Goal: Task Accomplishment & Management: Manage account settings

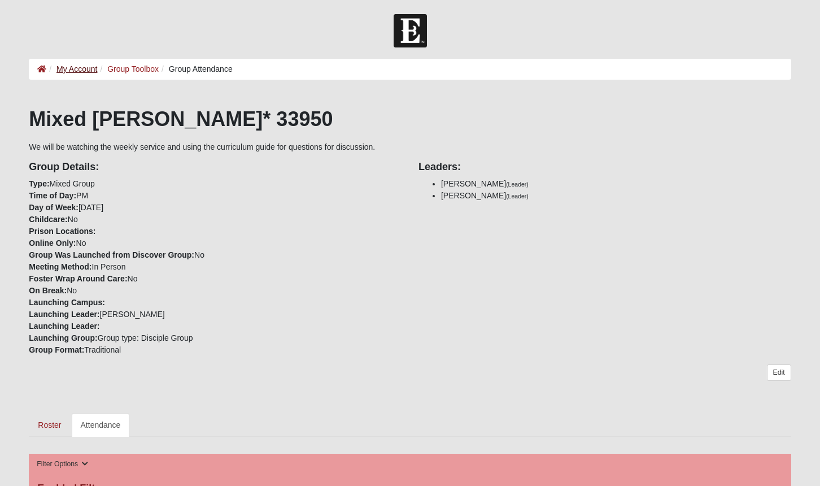
click at [71, 67] on link "My Account" at bounding box center [76, 68] width 41 height 9
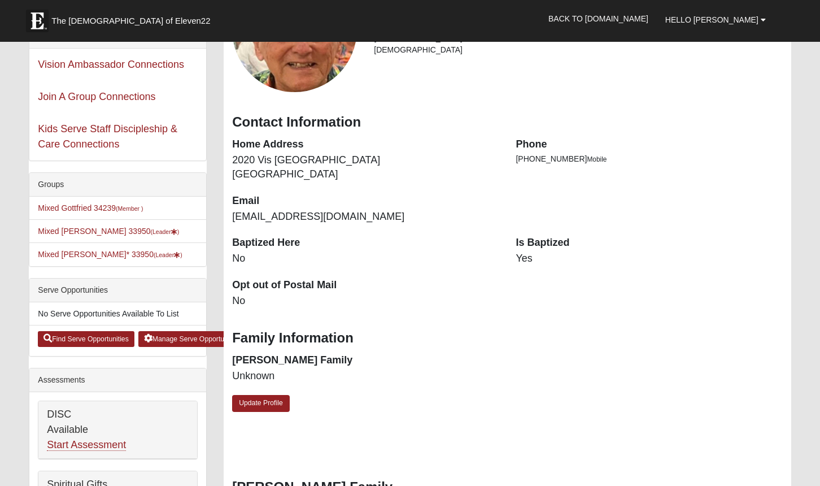
scroll to position [97, 0]
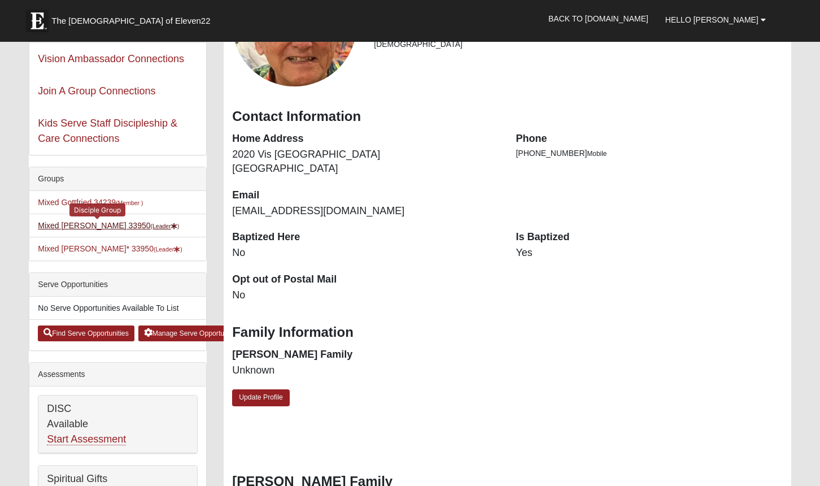
click at [72, 221] on link "Mixed Thompson 33950 (Leader )" at bounding box center [108, 225] width 141 height 9
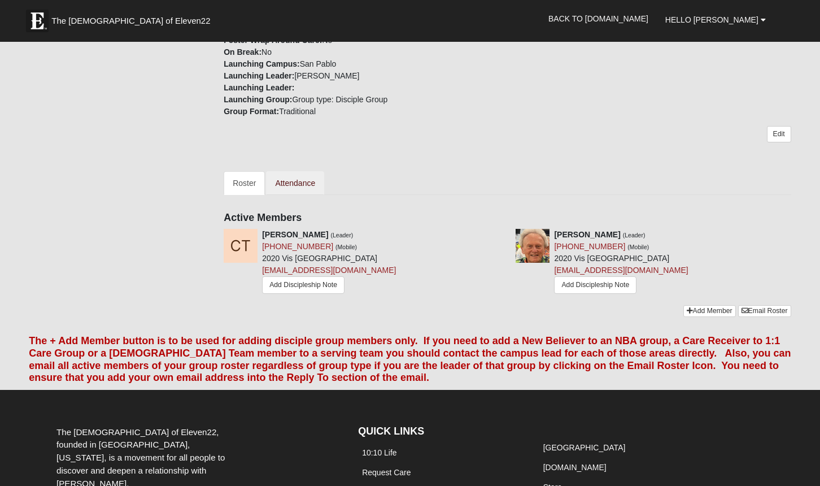
scroll to position [242, 0]
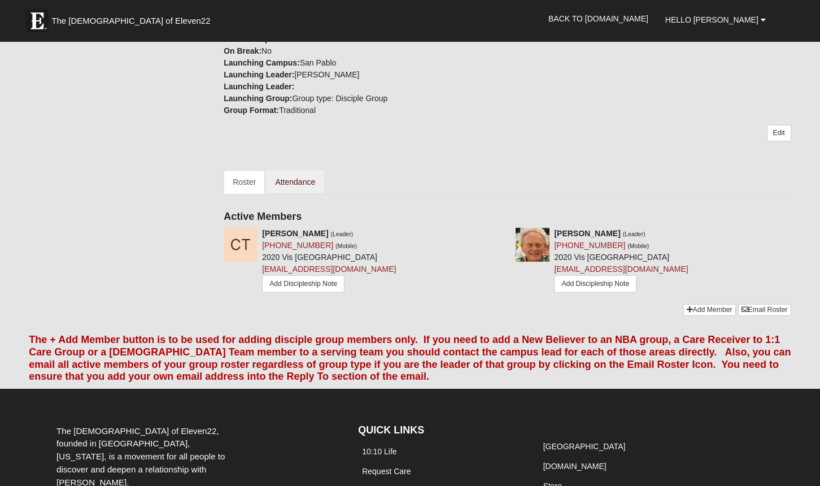
click at [292, 182] on link "Attendance" at bounding box center [295, 182] width 58 height 24
click at [295, 177] on link "Attendance" at bounding box center [295, 182] width 58 height 24
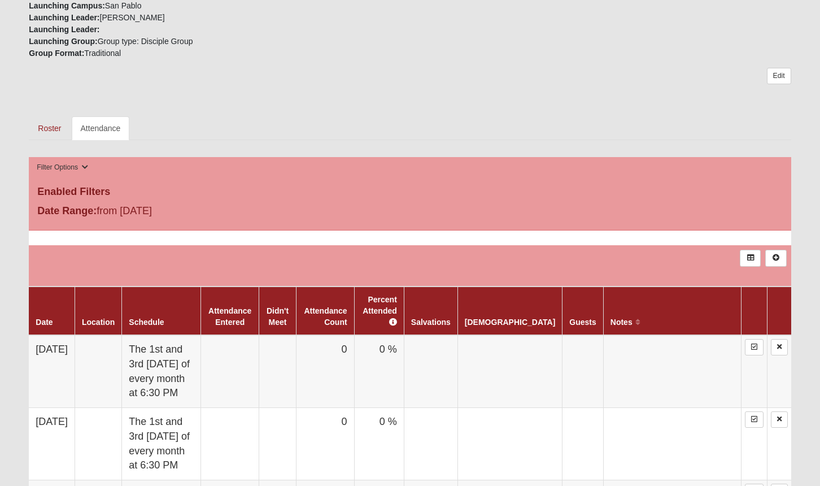
scroll to position [297, 0]
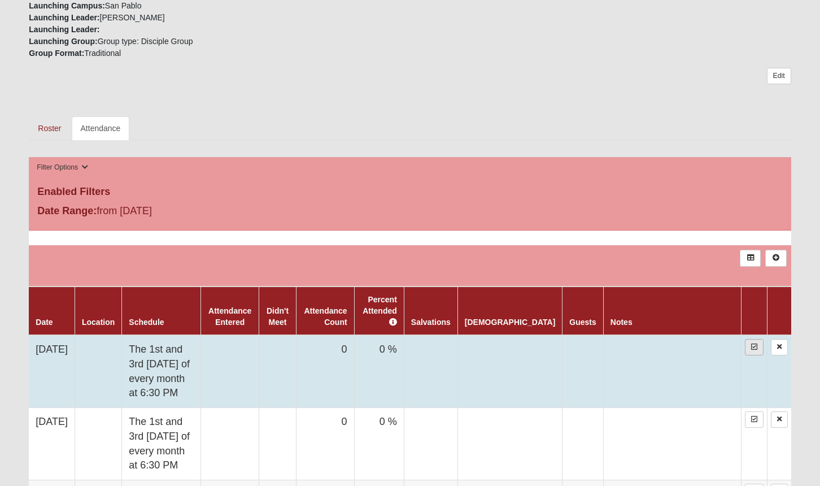
click at [755, 343] on icon at bounding box center [754, 346] width 6 height 7
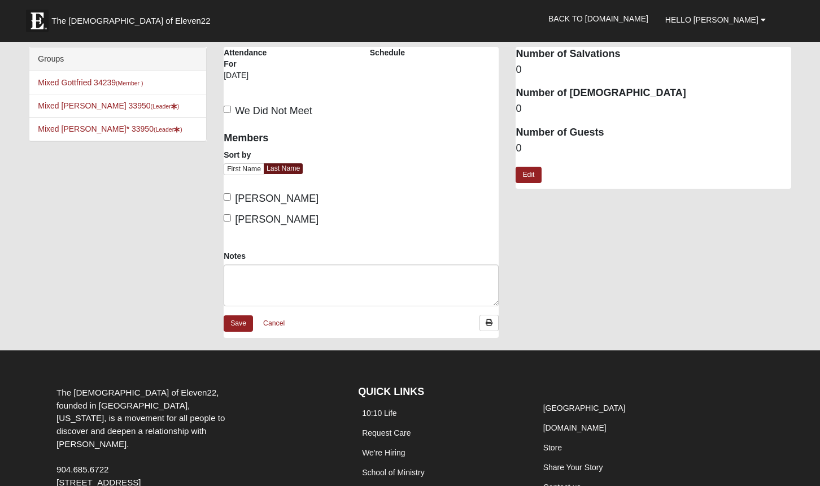
click at [228, 108] on input "We Did Not Meet" at bounding box center [227, 109] width 7 height 7
checkbox input "true"
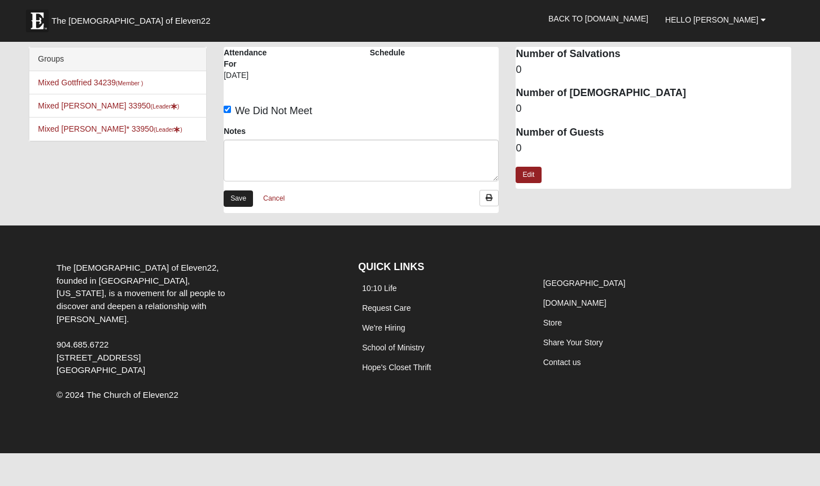
click at [240, 197] on link "Save" at bounding box center [238, 198] width 29 height 16
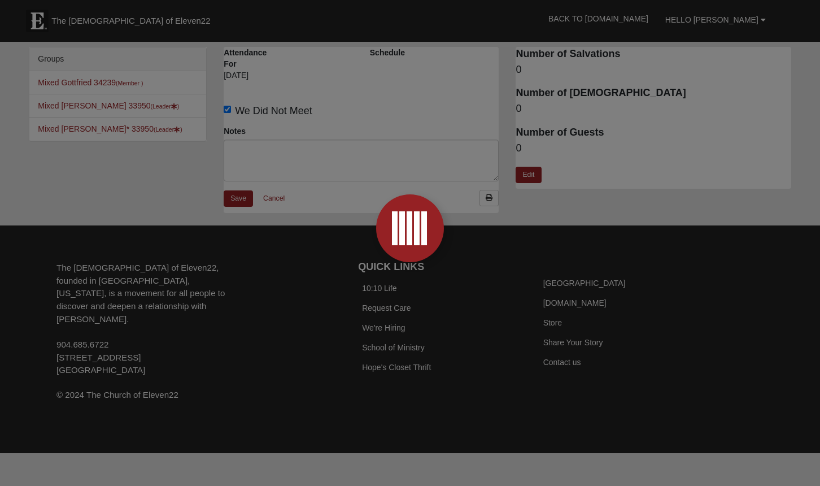
click at [241, 197] on div at bounding box center [410, 243] width 820 height 486
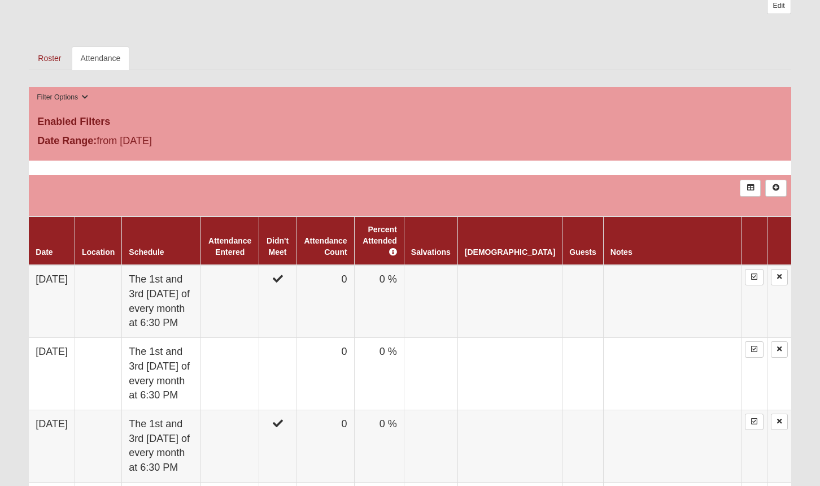
scroll to position [367, 0]
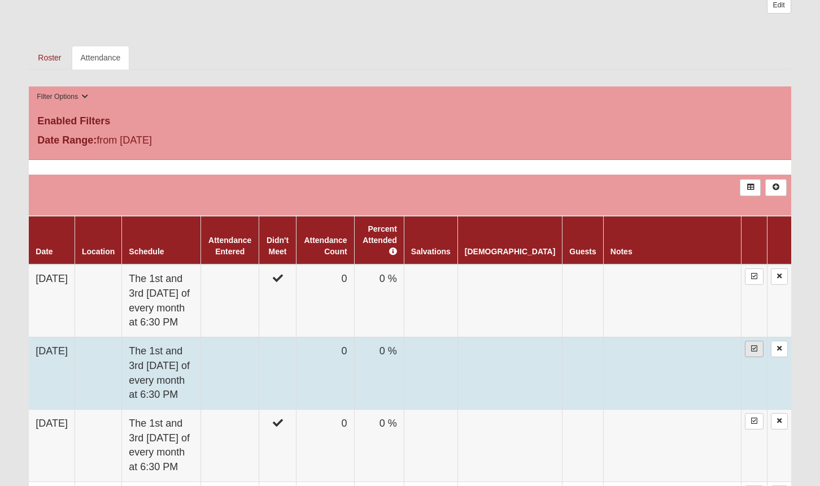
click at [753, 345] on icon at bounding box center [754, 348] width 6 height 7
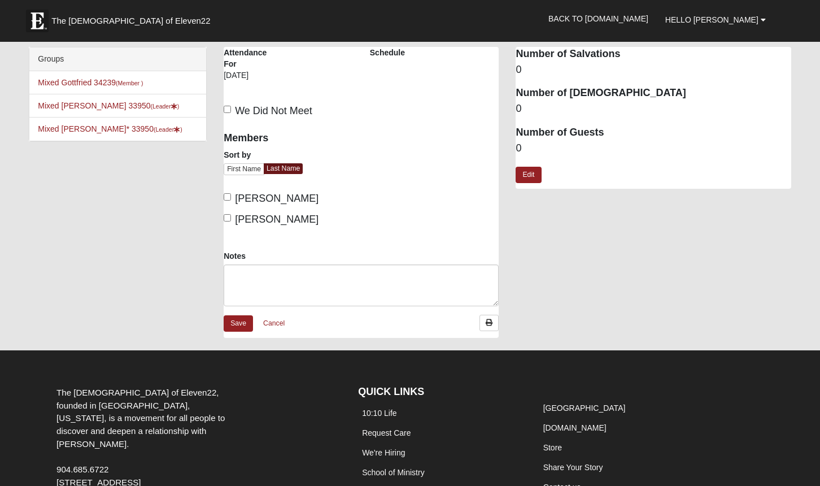
scroll to position [6, 0]
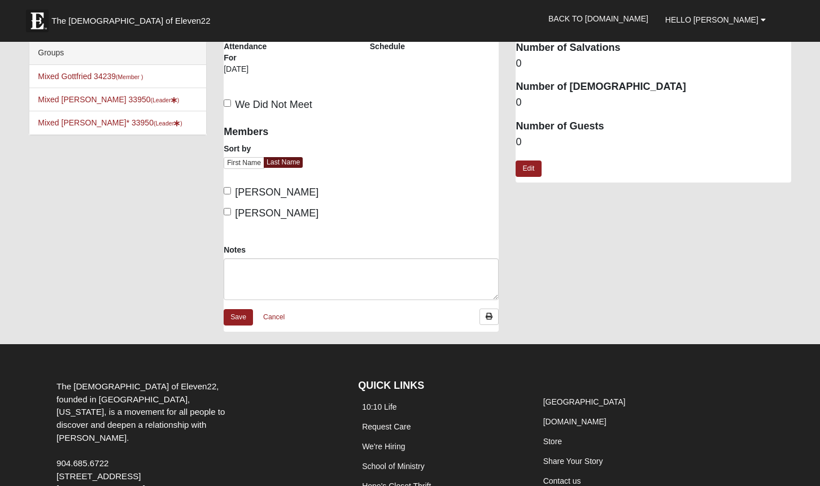
click at [229, 110] on label "We Did Not Meet" at bounding box center [268, 104] width 89 height 15
click at [229, 107] on input "We Did Not Meet" at bounding box center [227, 102] width 7 height 7
checkbox input "true"
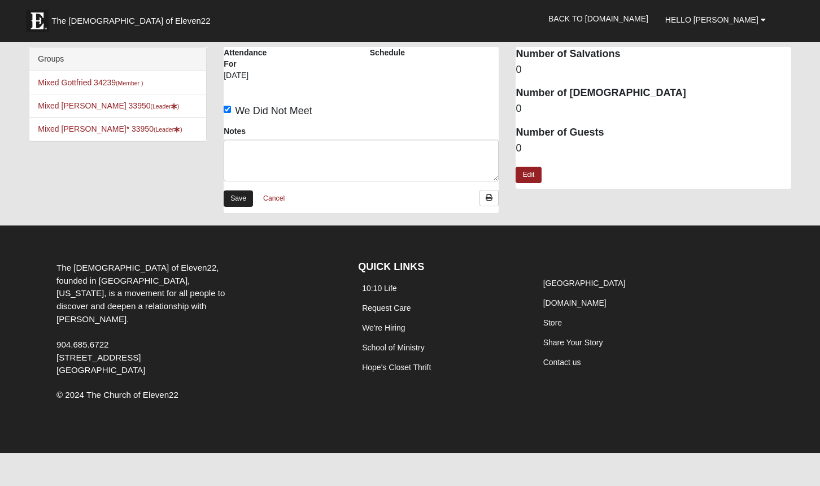
scroll to position [1, 0]
click at [236, 188] on div "Notes" at bounding box center [361, 157] width 292 height 64
click at [234, 190] on div "Save Cancel" at bounding box center [361, 201] width 275 height 23
click at [237, 196] on link "Save" at bounding box center [238, 198] width 29 height 16
